Goal: Information Seeking & Learning: Learn about a topic

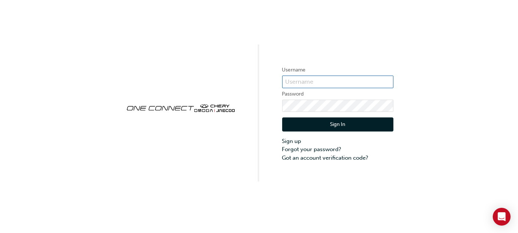
type input "OJAU286"
click at [338, 127] on button "Sign In" at bounding box center [337, 124] width 111 height 14
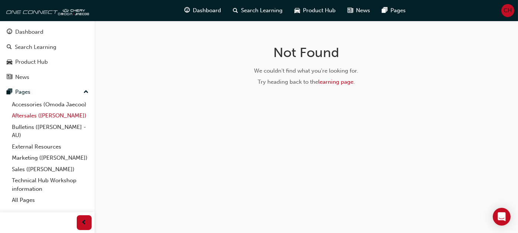
click at [56, 115] on link "Aftersales ([PERSON_NAME])" at bounding box center [50, 115] width 83 height 11
